Goal: Information Seeking & Learning: Learn about a topic

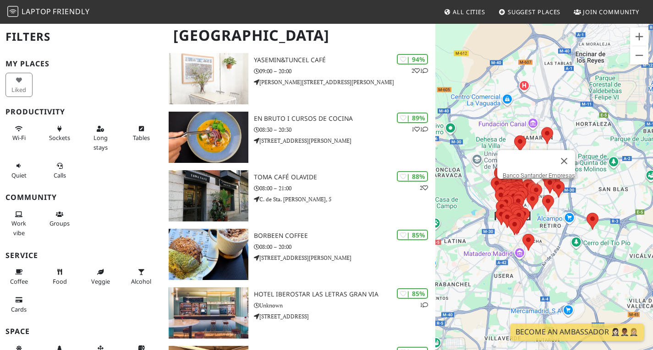
scroll to position [196, 0]
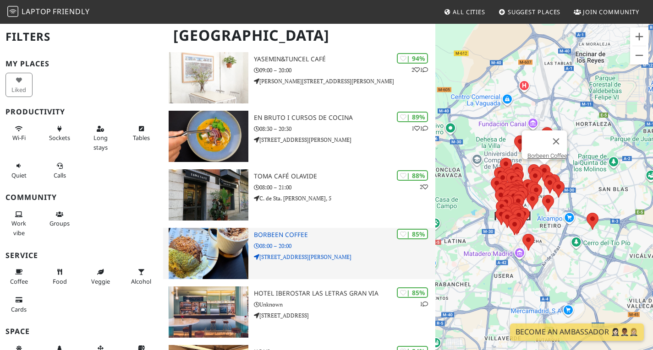
click at [287, 234] on div "| 85% Borbeen Coffee 08:00 – 20:00 [STREET_ADDRESS][PERSON_NAME]" at bounding box center [344, 253] width 181 height 51
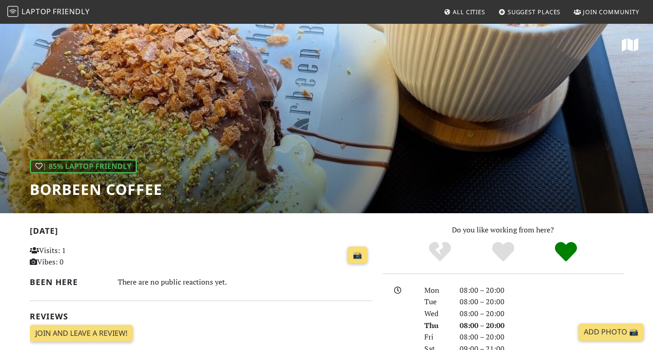
scroll to position [0, 0]
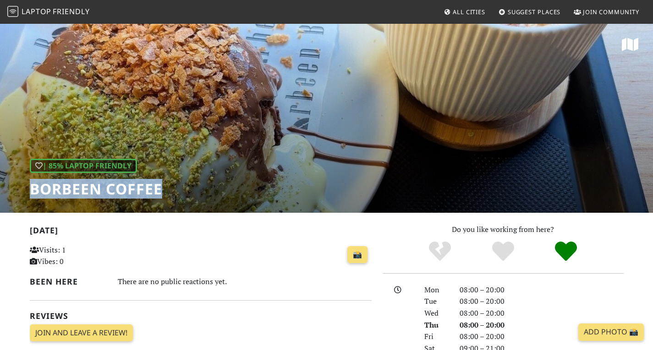
drag, startPoint x: 171, startPoint y: 190, endPoint x: 27, endPoint y: 191, distance: 144.7
click at [27, 191] on div "| 85% Laptop Friendly Borbeen Coffee" at bounding box center [326, 117] width 653 height 191
copy h1 "Borbeen Coffee"
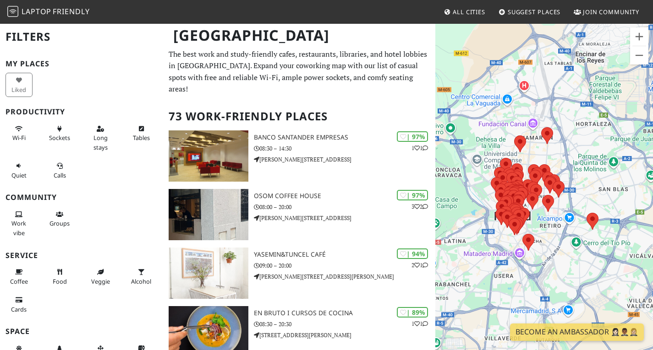
scroll to position [196, 0]
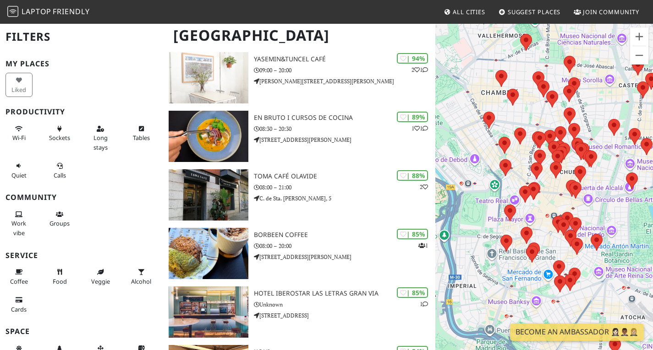
drag, startPoint x: 493, startPoint y: 188, endPoint x: 507, endPoint y: 98, distance: 91.0
click at [507, 98] on div at bounding box center [544, 198] width 218 height 350
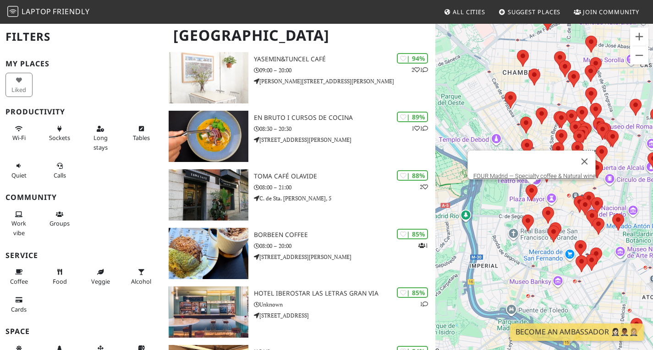
click at [525, 185] on area at bounding box center [525, 185] width 0 height 0
click at [520, 162] on div at bounding box center [523, 162] width 100 height 22
click at [521, 173] on link "FOUR Madrid — Specialty coffee & Natural wine" at bounding box center [534, 176] width 122 height 7
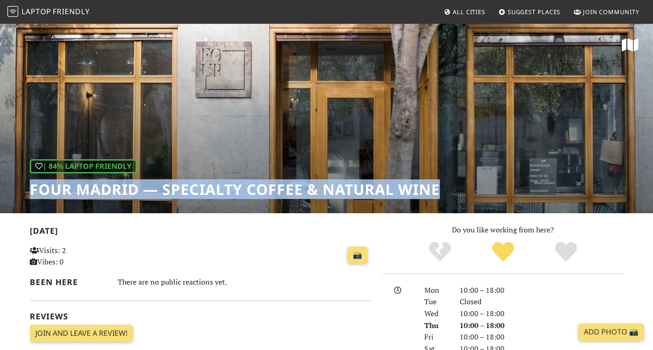
drag, startPoint x: 439, startPoint y: 187, endPoint x: 27, endPoint y: 184, distance: 412.2
click at [27, 184] on div "| 84% Laptop Friendly FOUR Madrid — Specialty coffee & Natural wine" at bounding box center [326, 118] width 653 height 191
copy h1 "FOUR Madrid — Specialty coffee & Natural wine"
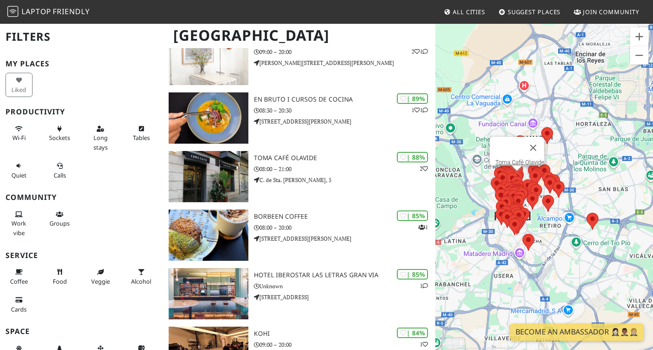
scroll to position [214, 0]
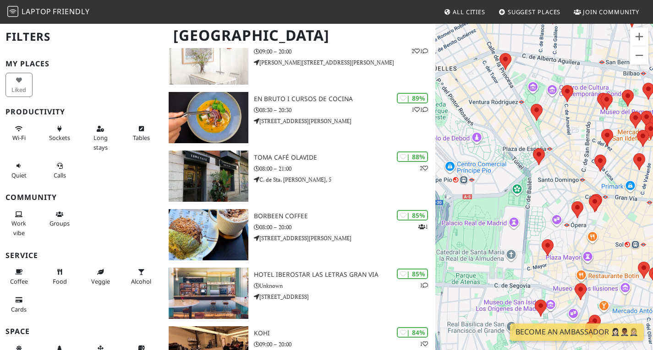
drag, startPoint x: 490, startPoint y: 192, endPoint x: 608, endPoint y: 68, distance: 171.4
click at [608, 68] on div at bounding box center [544, 198] width 218 height 350
click at [533, 148] on area at bounding box center [533, 148] width 0 height 0
click at [538, 136] on link "Cambridge Soho Club" at bounding box center [541, 139] width 56 height 7
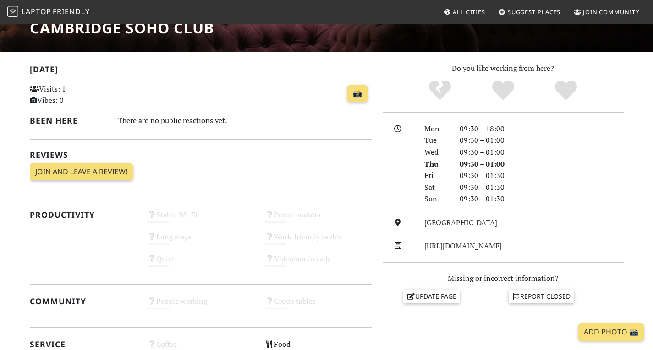
scroll to position [161, 0]
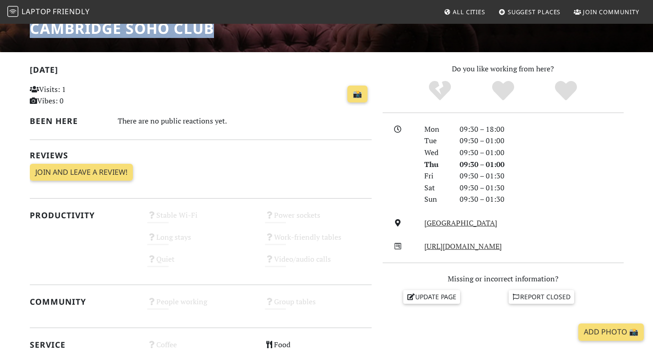
drag, startPoint x: 222, startPoint y: 29, endPoint x: 17, endPoint y: 34, distance: 204.8
copy h1 "Cambridge Soho Club"
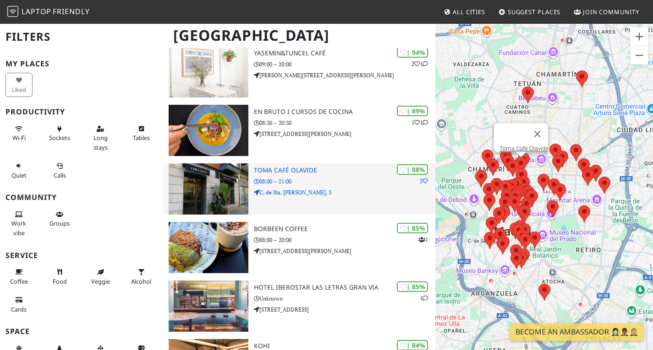
scroll to position [196, 0]
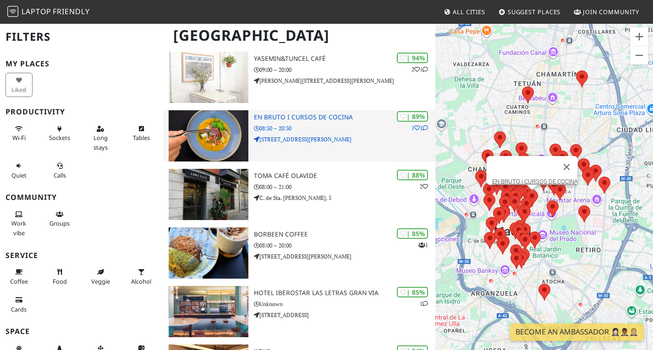
click at [307, 121] on h3 "EN BRUTO I CURSOS DE COCINA" at bounding box center [344, 118] width 181 height 8
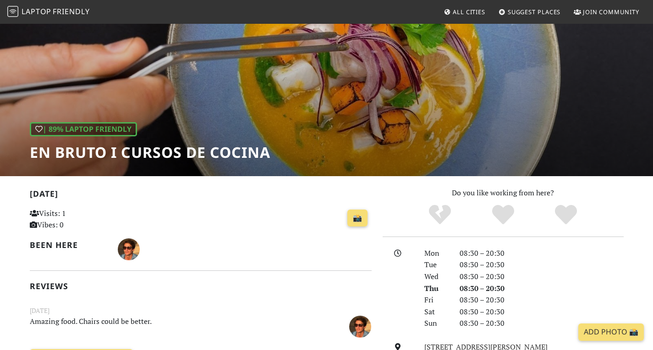
scroll to position [28, 0]
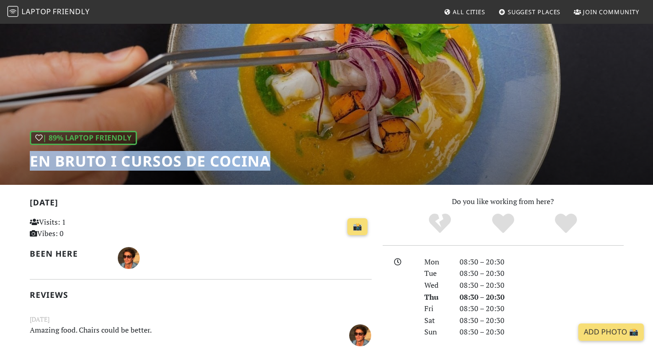
drag, startPoint x: 275, startPoint y: 166, endPoint x: 19, endPoint y: 171, distance: 256.1
click at [19, 171] on div "| 89% Laptop Friendly EN BRUTO I CURSOS DE COCINA" at bounding box center [326, 90] width 653 height 191
copy h1 "EN BRUTO I CURSOS DE COCINA"
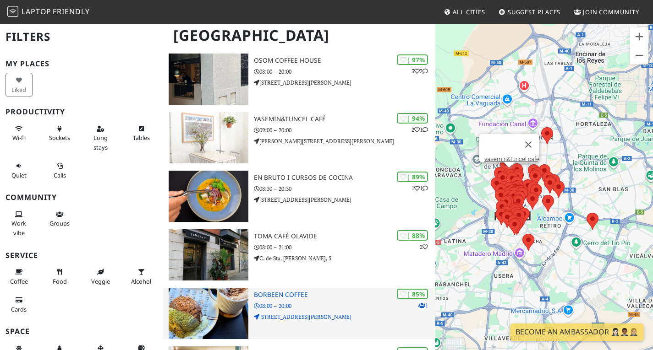
scroll to position [41, 0]
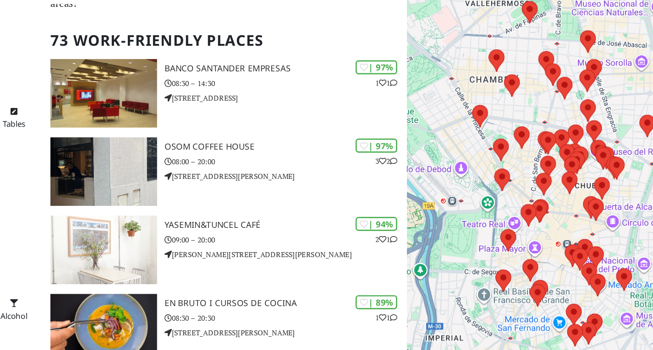
drag, startPoint x: 536, startPoint y: 175, endPoint x: 581, endPoint y: 56, distance: 127.4
click at [581, 56] on div at bounding box center [544, 198] width 218 height 350
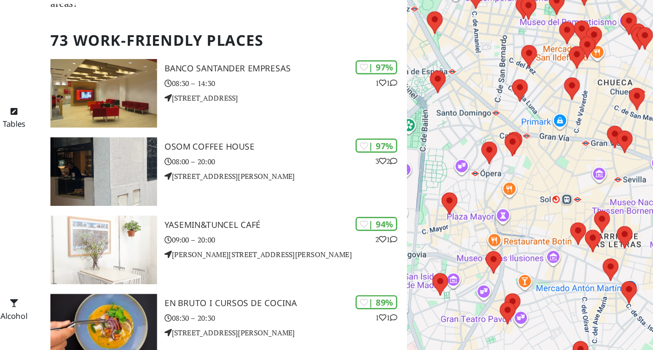
drag, startPoint x: 538, startPoint y: 182, endPoint x: 576, endPoint y: 171, distance: 39.3
click at [576, 171] on div at bounding box center [544, 198] width 218 height 350
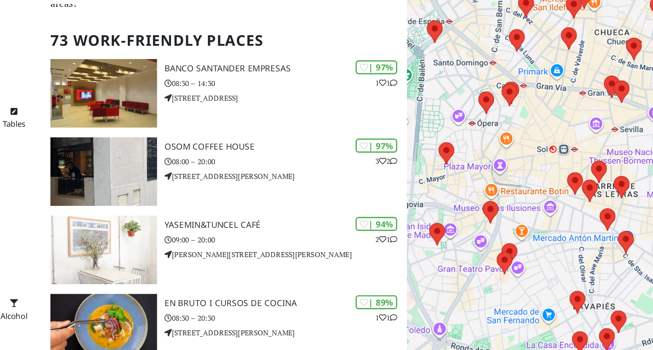
drag, startPoint x: 529, startPoint y: 222, endPoint x: 526, endPoint y: 15, distance: 206.6
click at [526, 15] on body "Laptop Friendly All Cities Suggest Places Join Community Madrid Filters My Plac…" at bounding box center [326, 134] width 653 height 350
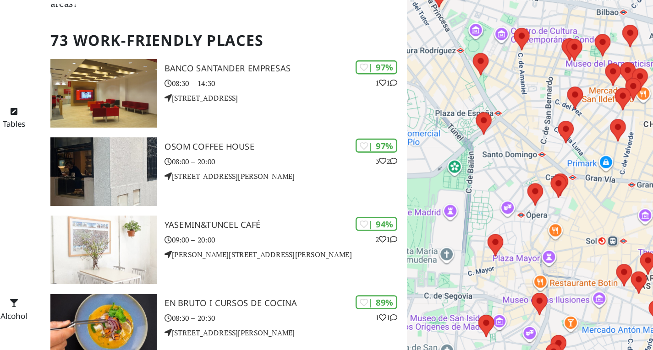
drag, startPoint x: 513, startPoint y: 174, endPoint x: 549, endPoint y: 245, distance: 79.9
click at [549, 245] on div at bounding box center [544, 198] width 218 height 350
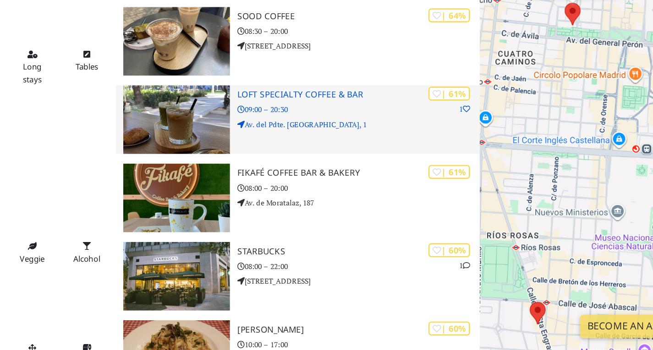
scroll to position [1858, 0]
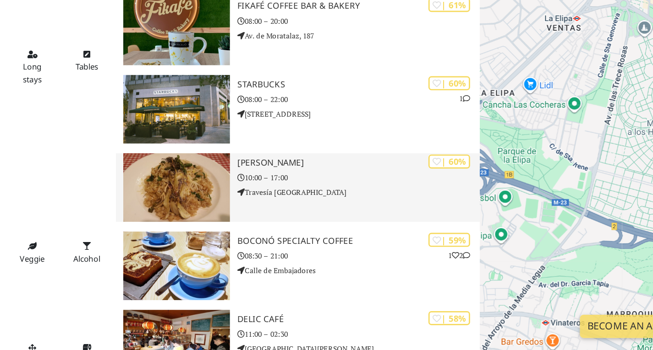
click at [299, 214] on h3 "Kiki Deli" at bounding box center [344, 210] width 181 height 8
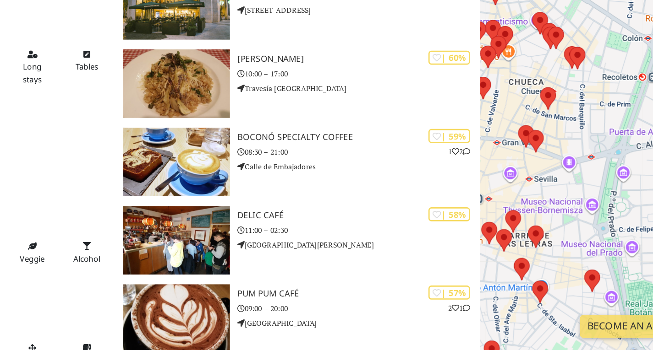
scroll to position [2058, 0]
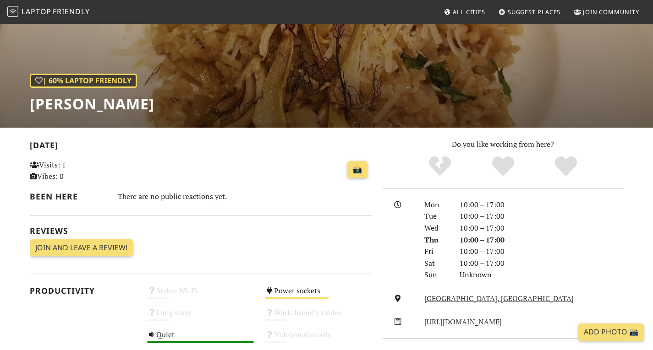
scroll to position [87, 0]
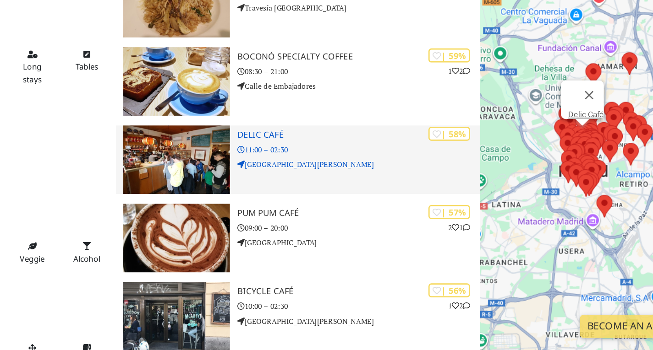
scroll to position [2126, 0]
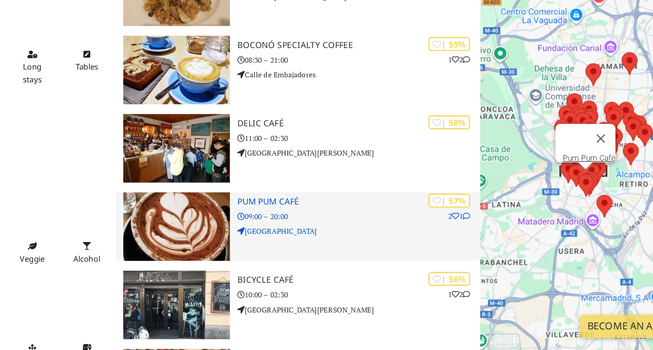
click at [285, 243] on h3 "Pum Pum Café" at bounding box center [344, 239] width 181 height 8
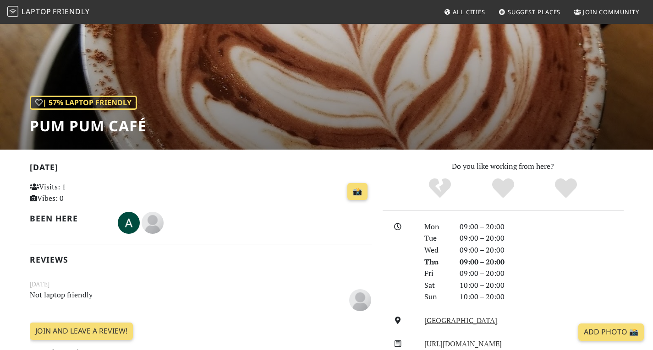
scroll to position [62, 0]
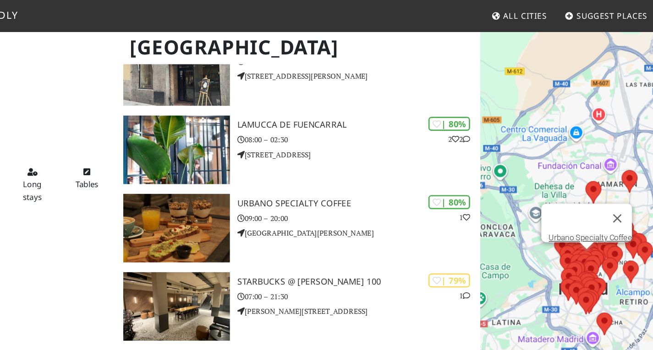
scroll to position [688, 0]
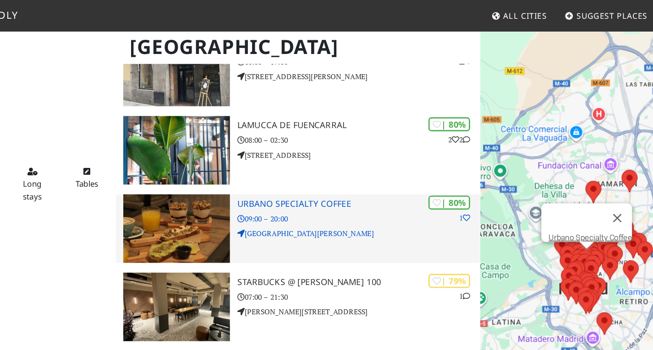
click at [311, 156] on h3 "Urbano Specialty Coffee" at bounding box center [344, 153] width 181 height 8
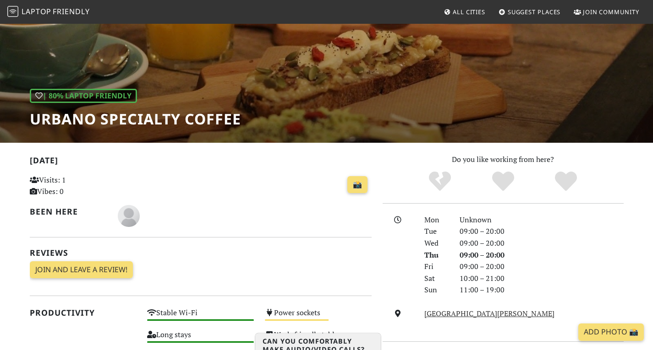
scroll to position [65, 0]
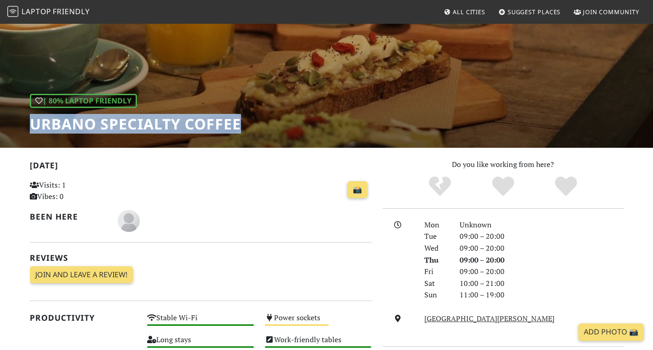
drag, startPoint x: 257, startPoint y: 140, endPoint x: 6, endPoint y: 122, distance: 251.6
click at [6, 122] on div "| 80% Laptop Friendly [PERSON_NAME] Specialty Coffee" at bounding box center [326, 52] width 653 height 191
copy h1 "Urbano Specialty Coffee"
